Goal: Navigation & Orientation: Find specific page/section

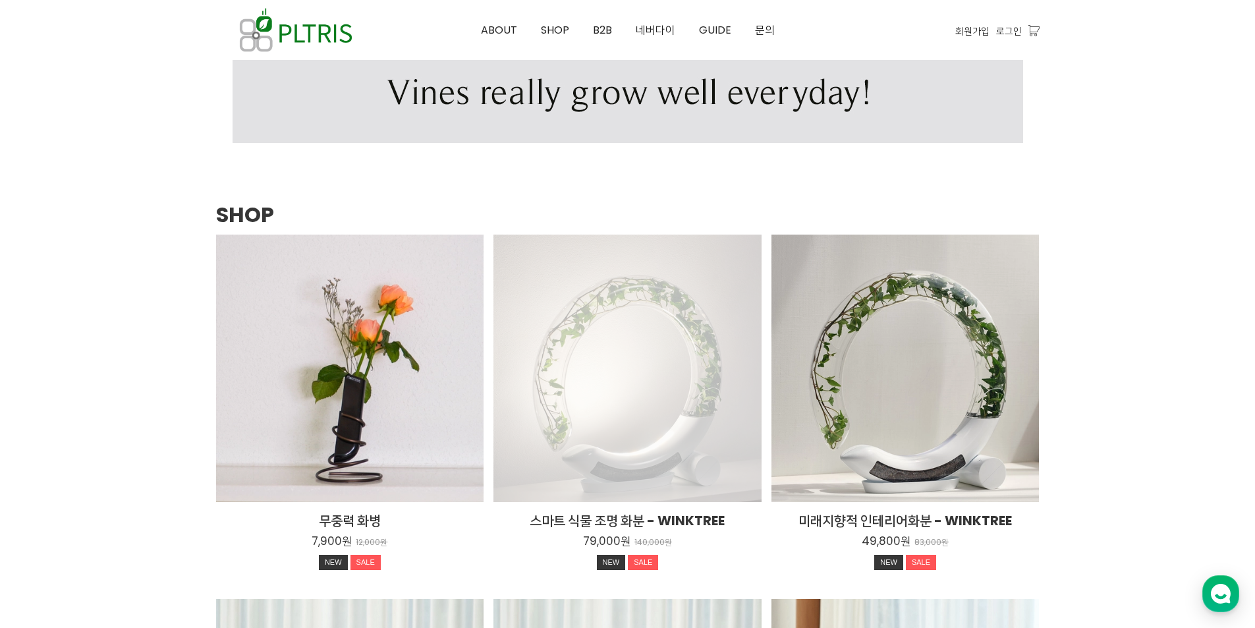
scroll to position [1567, 0]
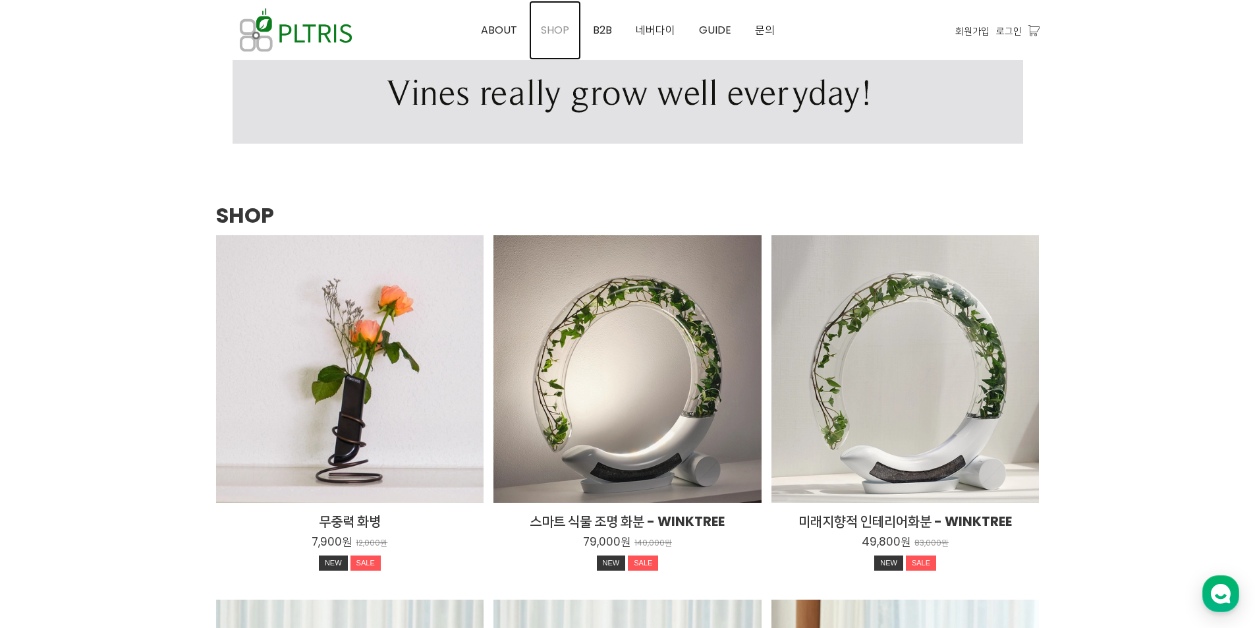
click at [545, 30] on span "SHOP" at bounding box center [555, 29] width 28 height 15
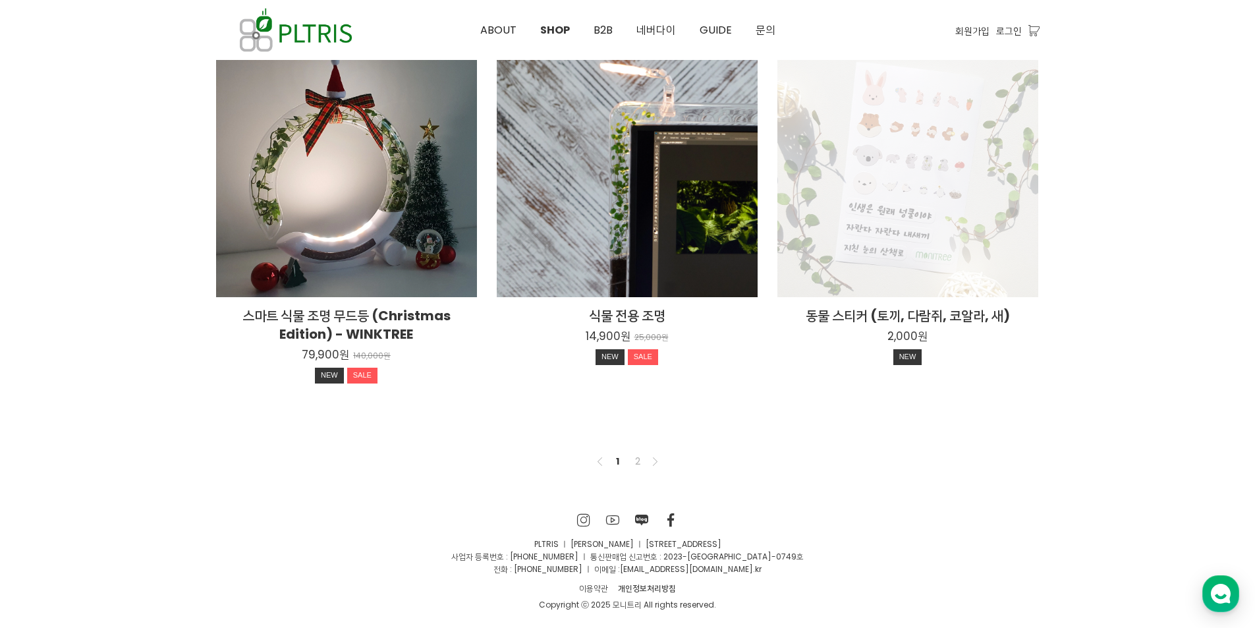
scroll to position [962, 0]
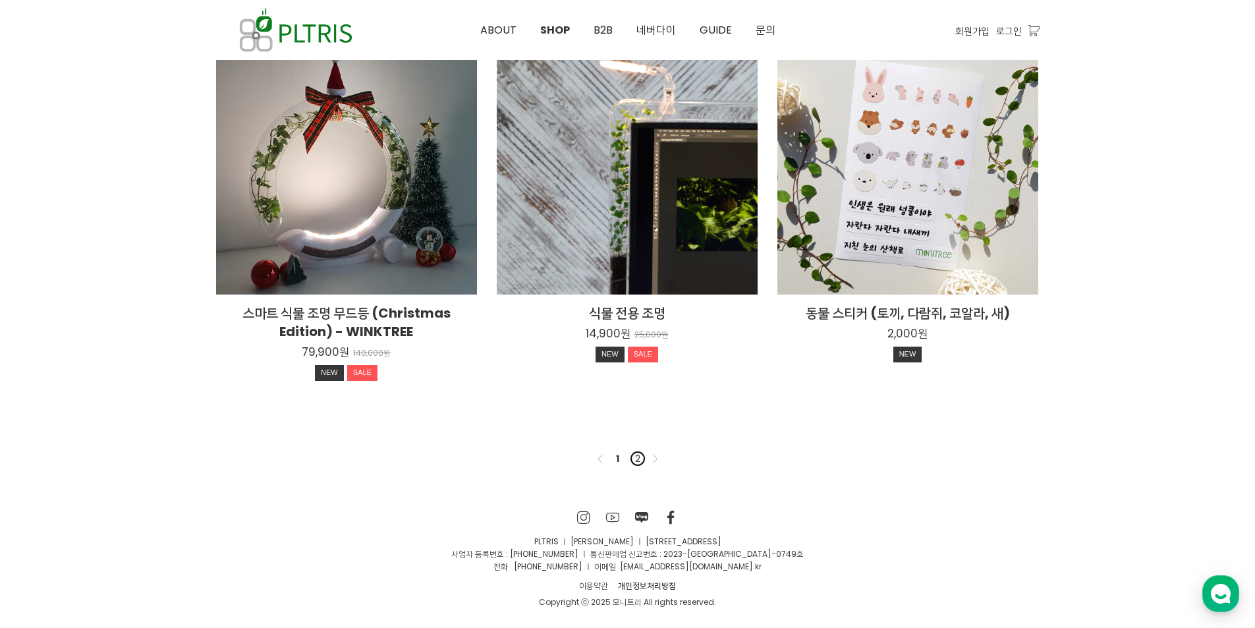
click at [635, 461] on link "2" at bounding box center [638, 459] width 16 height 16
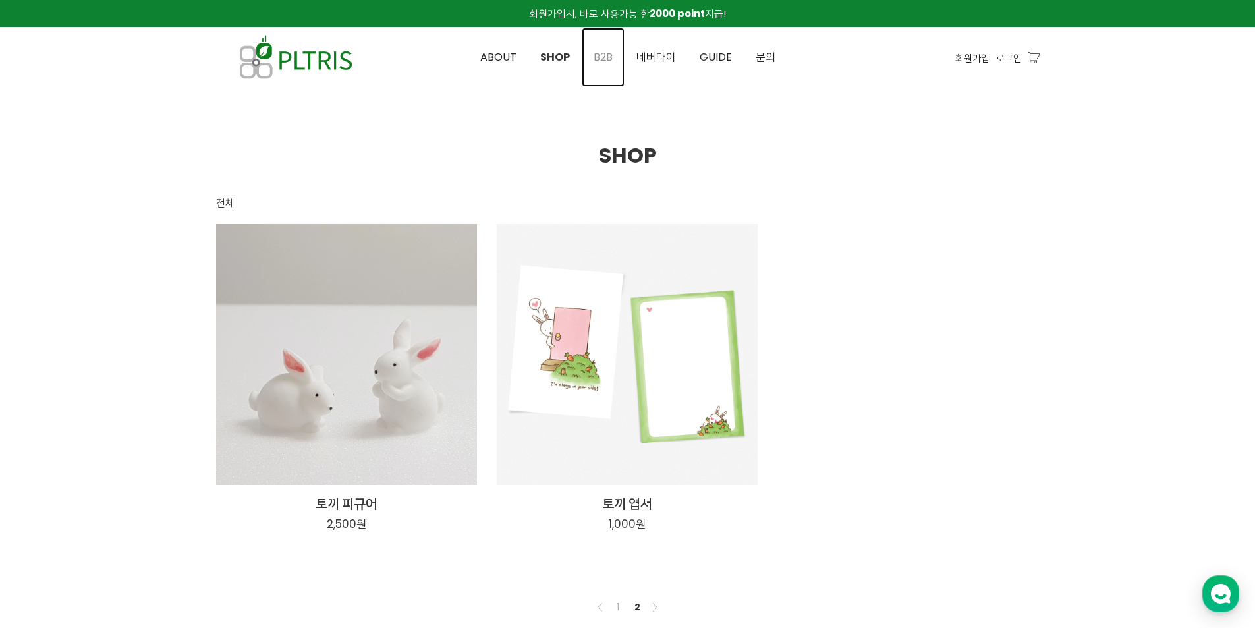
click at [605, 57] on span "B2B" at bounding box center [602, 56] width 19 height 15
